Goal: Check status: Check status

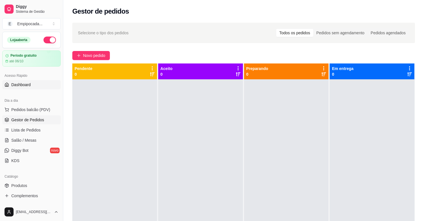
click at [25, 87] on span "Dashboard" at bounding box center [21, 85] width 20 height 6
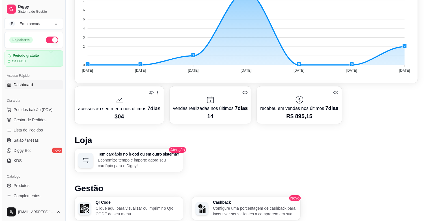
scroll to position [220, 0]
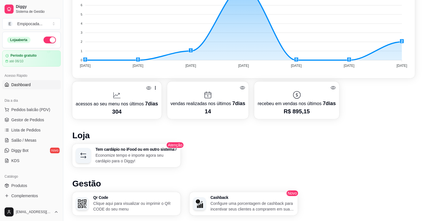
click at [136, 104] on p "acessos ao seu menu nos últimos 7 dias" at bounding box center [117, 104] width 83 height 8
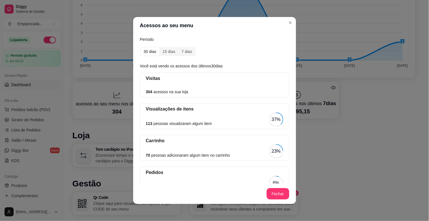
click at [147, 55] on div "30 dias" at bounding box center [150, 52] width 19 height 8
click at [141, 48] on input "30 dias" at bounding box center [141, 48] width 0 height 0
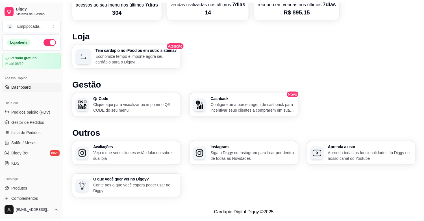
scroll to position [101, 0]
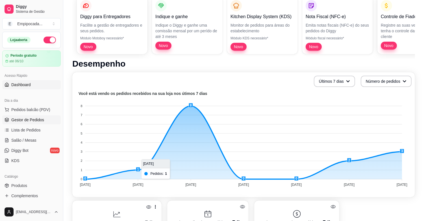
click at [28, 119] on span "Gestor de Pedidos" at bounding box center [27, 120] width 33 height 6
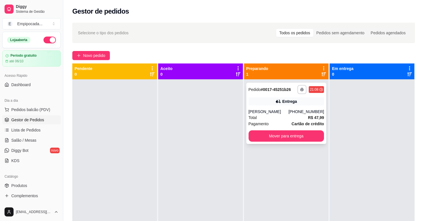
click at [270, 87] on strong "# 0017-45251b26" at bounding box center [276, 89] width 30 height 5
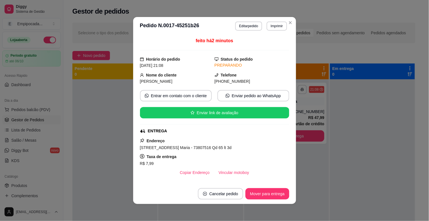
drag, startPoint x: 138, startPoint y: 149, endPoint x: 224, endPoint y: 146, distance: 86.3
click at [224, 146] on div "[STREET_ADDRESS] Maria - 73807516 Qd 65 lt 3d" at bounding box center [214, 147] width 149 height 7
copy span "[STREET_ADDRESS] Maria - 73807516 Qd 65 lt 3d"
